Goal: Information Seeking & Learning: Learn about a topic

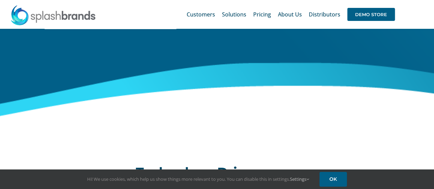
scroll to position [1165, 0]
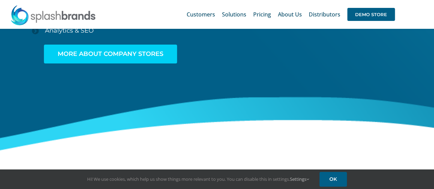
click at [132, 54] on span "MORE ABOUT COMPANY STORES" at bounding box center [111, 53] width 106 height 7
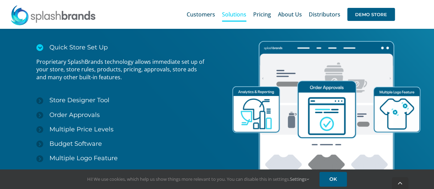
scroll to position [988, 0]
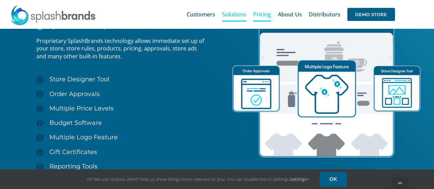
click at [258, 18] on link "Pricing" at bounding box center [262, 14] width 18 height 22
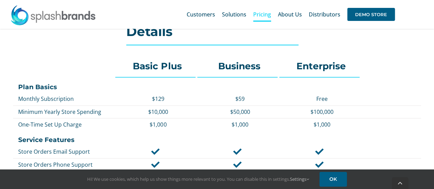
scroll to position [308, 0]
